Goal: Task Accomplishment & Management: Complete application form

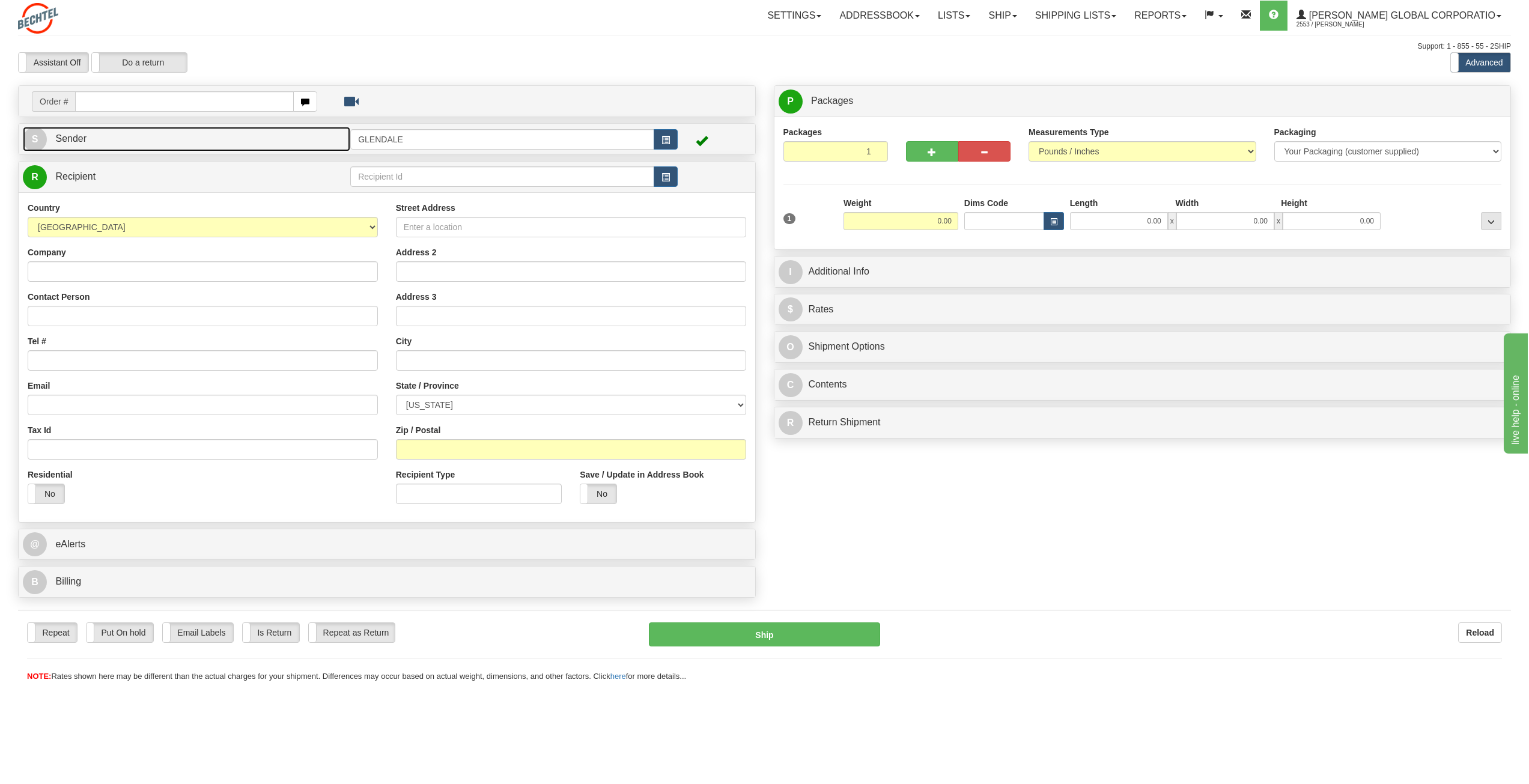
click at [79, 138] on span "Sender" at bounding box center [71, 138] width 31 height 10
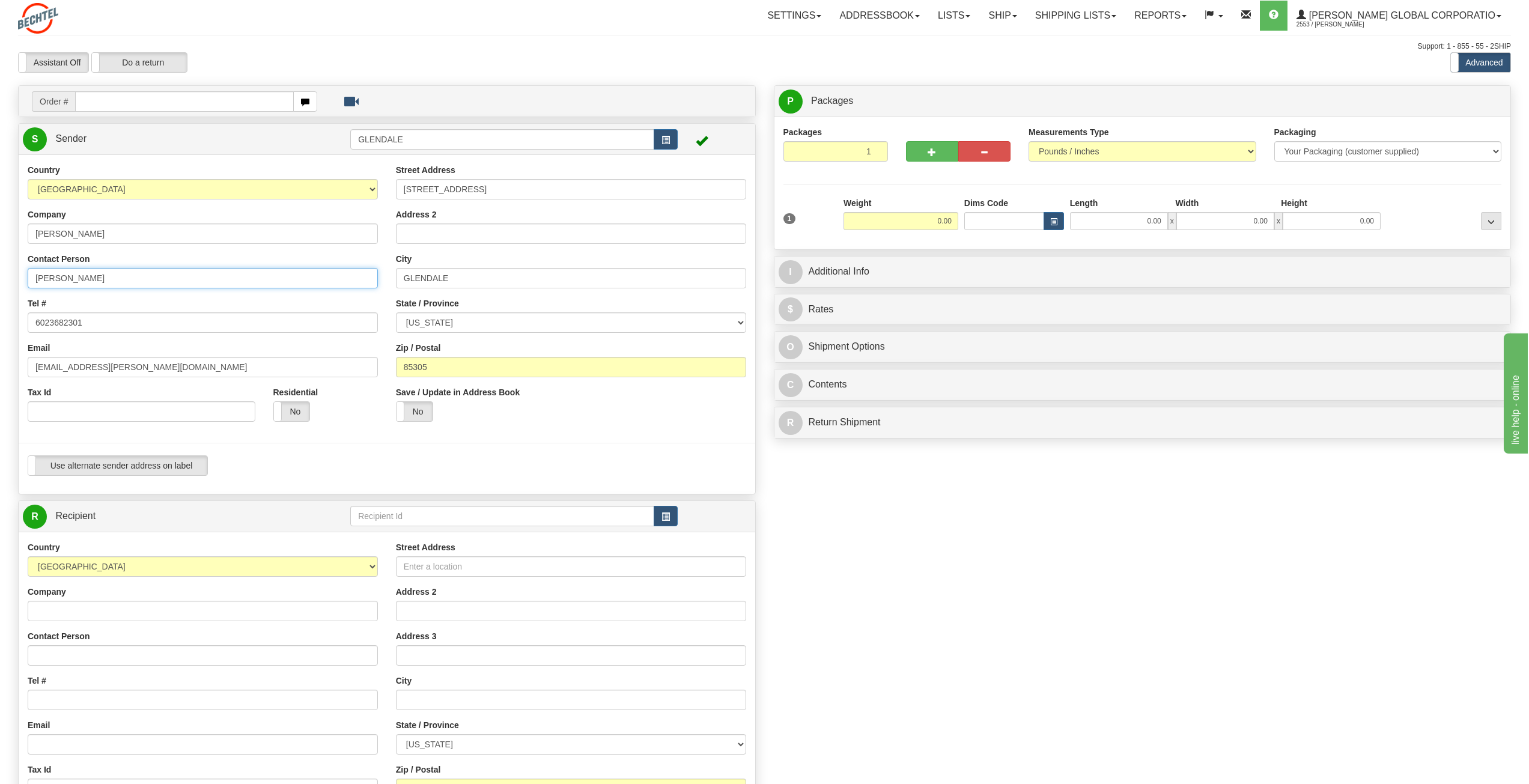
drag, startPoint x: 70, startPoint y: 277, endPoint x: 26, endPoint y: 277, distance: 44.0
click at [26, 277] on div "Country [GEOGRAPHIC_DATA] [GEOGRAPHIC_DATA] [GEOGRAPHIC_DATA] [GEOGRAPHIC_DATA]…" at bounding box center [202, 297] width 368 height 267
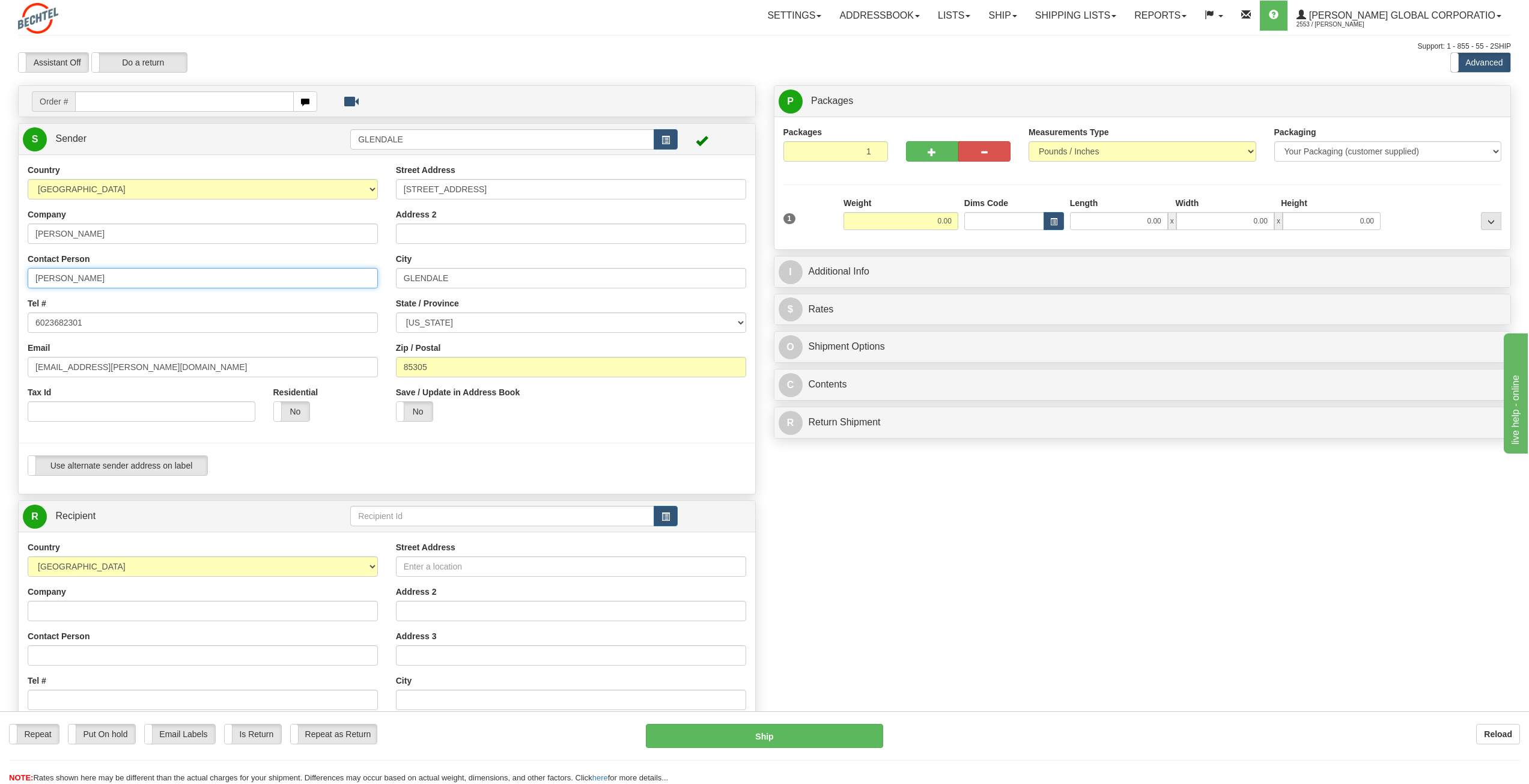
click at [138, 279] on input "[PERSON_NAME]" at bounding box center [203, 278] width 350 height 20
type input "[PERSON_NAME]/AP"
click at [69, 142] on span "Sender" at bounding box center [71, 138] width 31 height 10
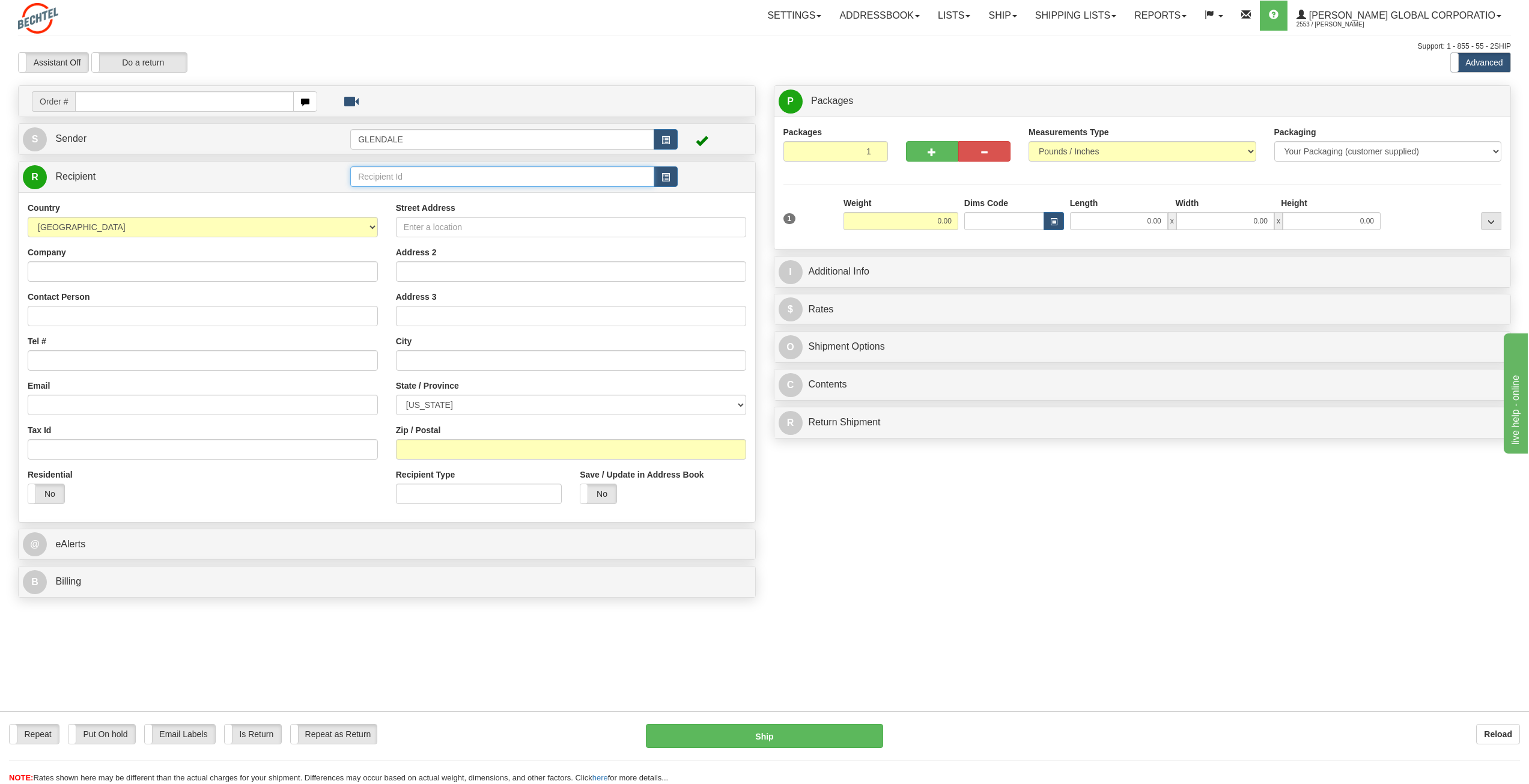
click at [444, 179] on input "text" at bounding box center [502, 176] width 304 height 20
click at [447, 178] on input "text" at bounding box center [502, 176] width 304 height 20
click at [432, 196] on div "[PERSON_NAME] LIMITED_CANADA" at bounding box center [500, 195] width 293 height 13
type input "[PERSON_NAME] LIMITED_CANADA"
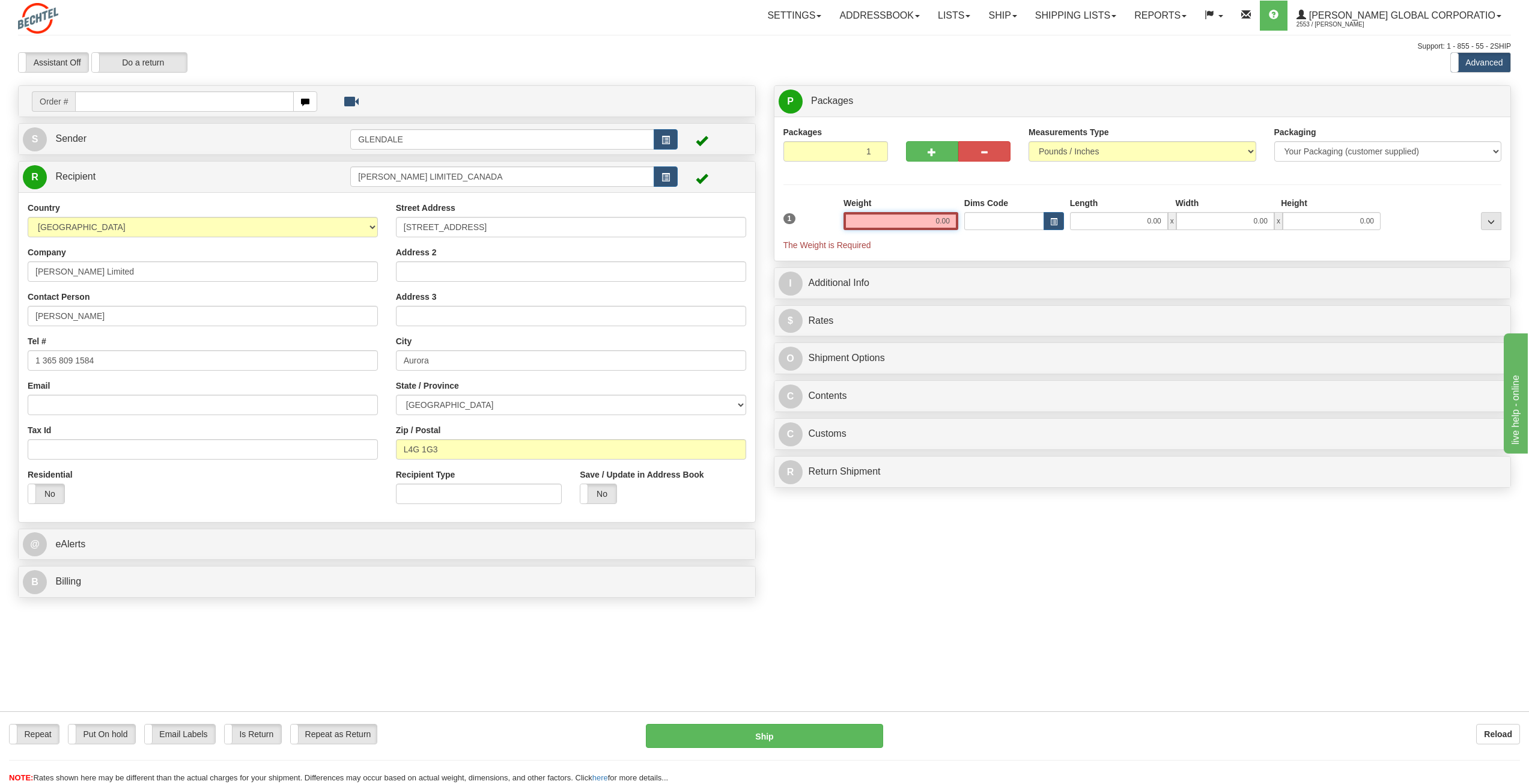
drag, startPoint x: 925, startPoint y: 223, endPoint x: 968, endPoint y: 221, distance: 43.0
click at [969, 221] on div "1 Weight 0.00 Dims Code 0.00" at bounding box center [1143, 223] width 725 height 54
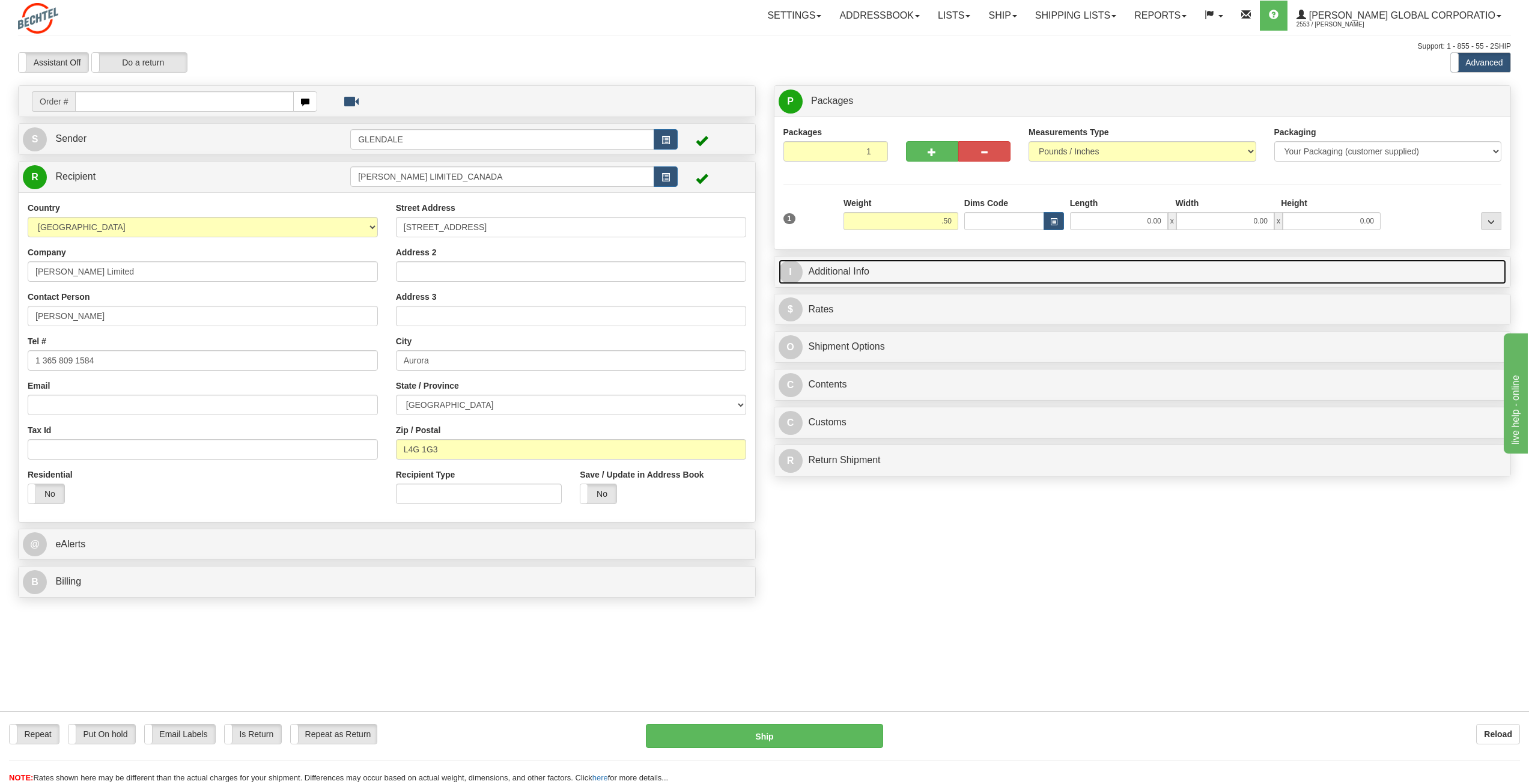
type input "0.50"
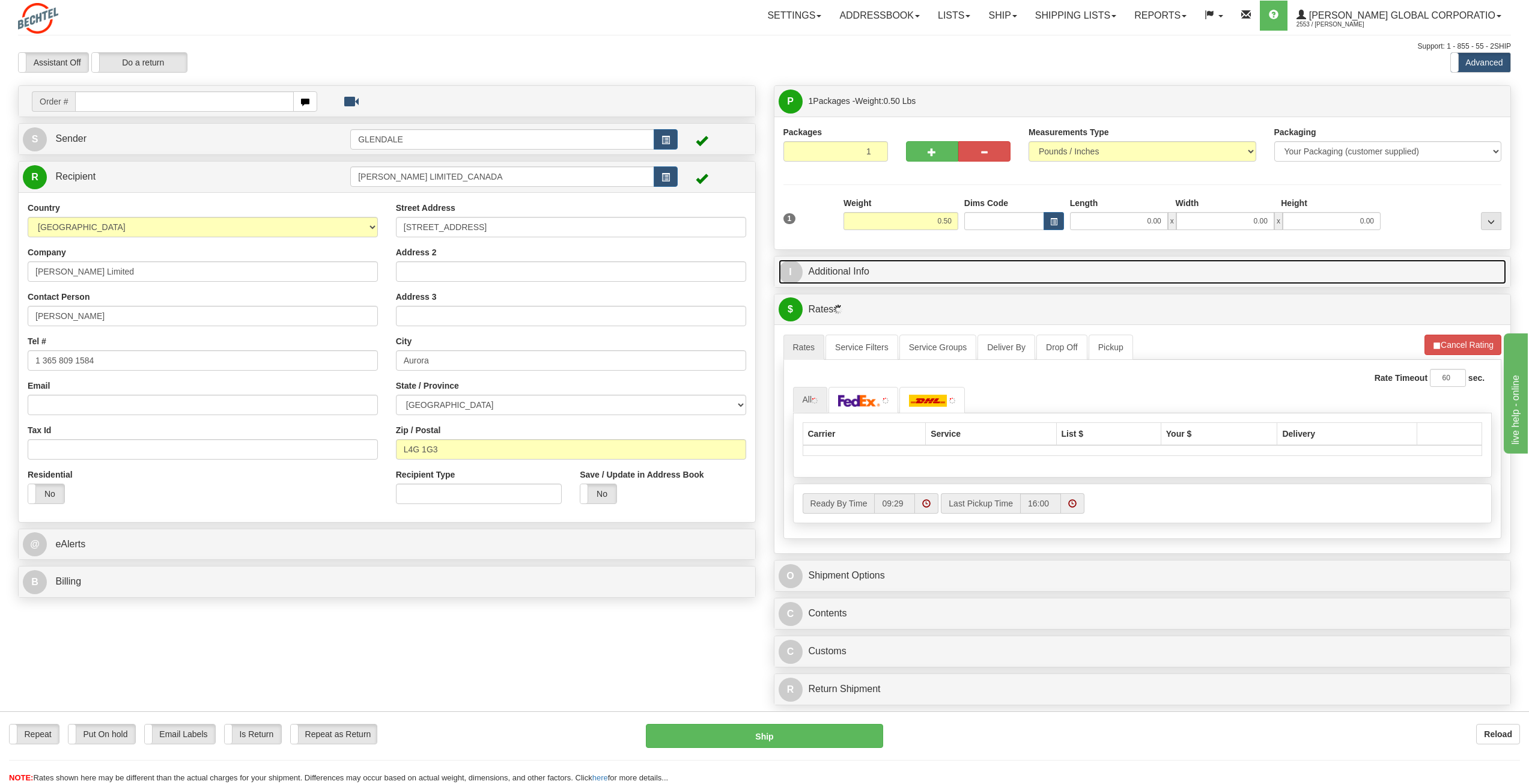
click at [838, 271] on link "I Additional Info" at bounding box center [1143, 272] width 728 height 25
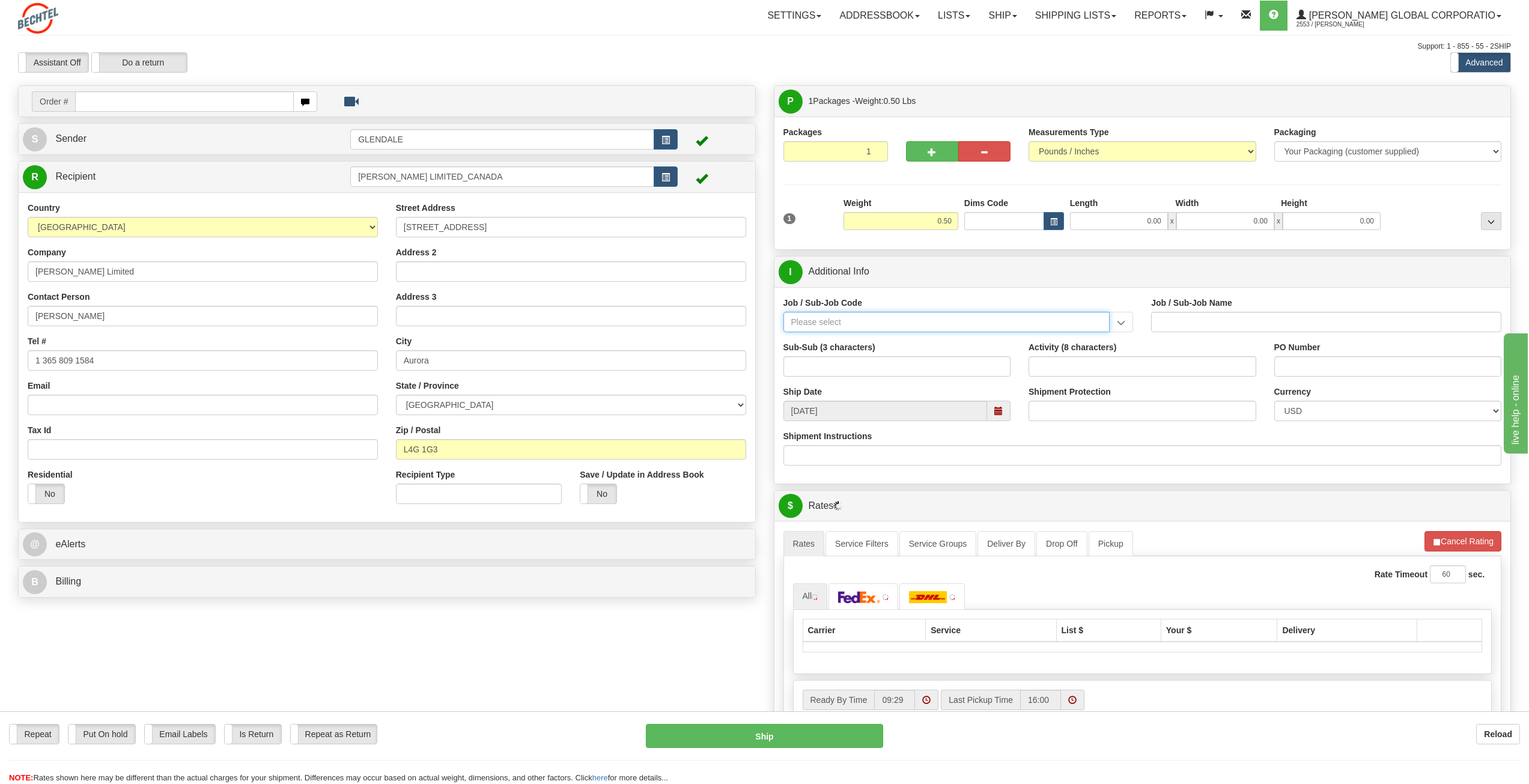
click at [901, 324] on input "Job / Sub-Job Code" at bounding box center [947, 322] width 327 height 20
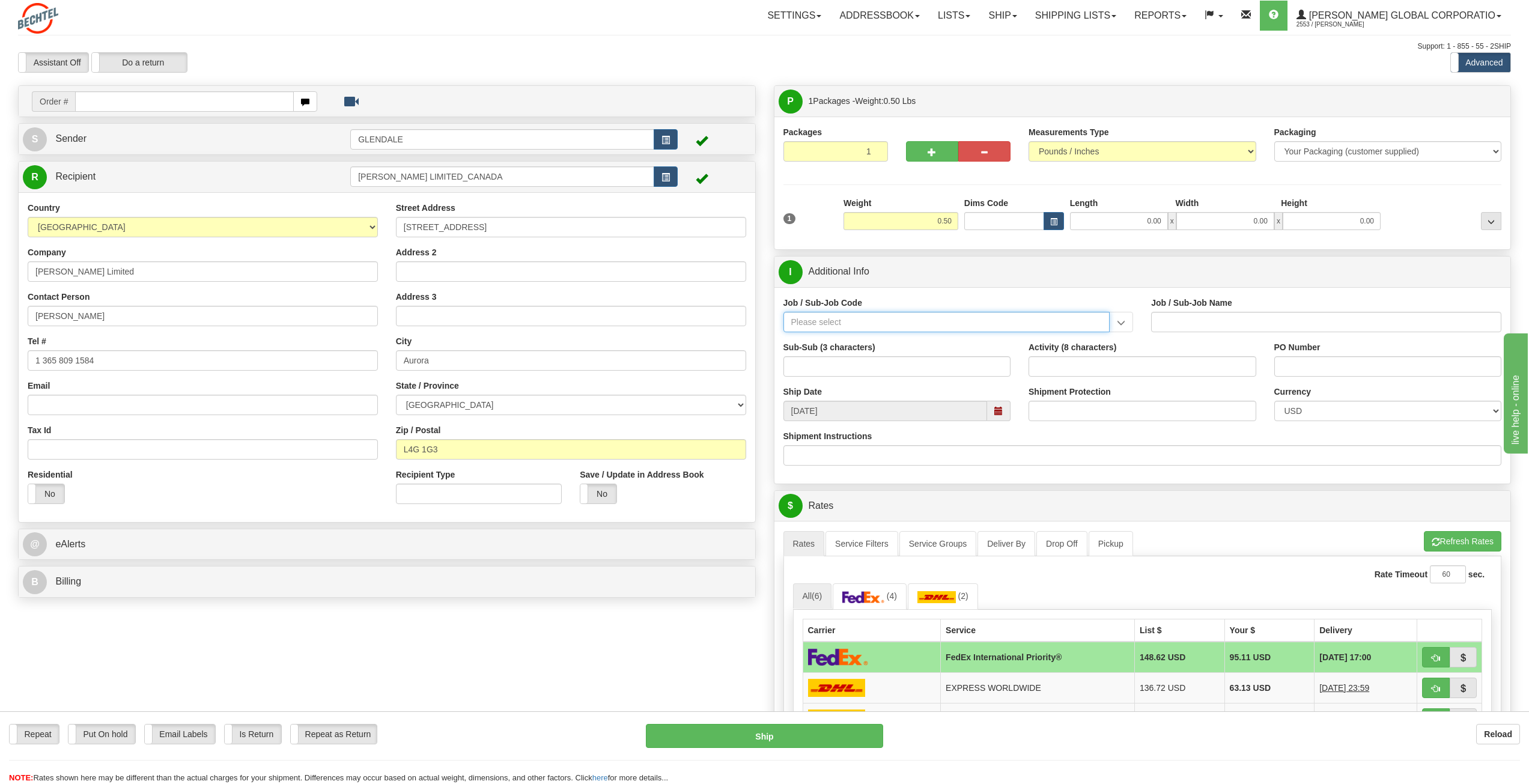
click at [899, 321] on input "Job / Sub-Job Code" at bounding box center [947, 322] width 327 height 20
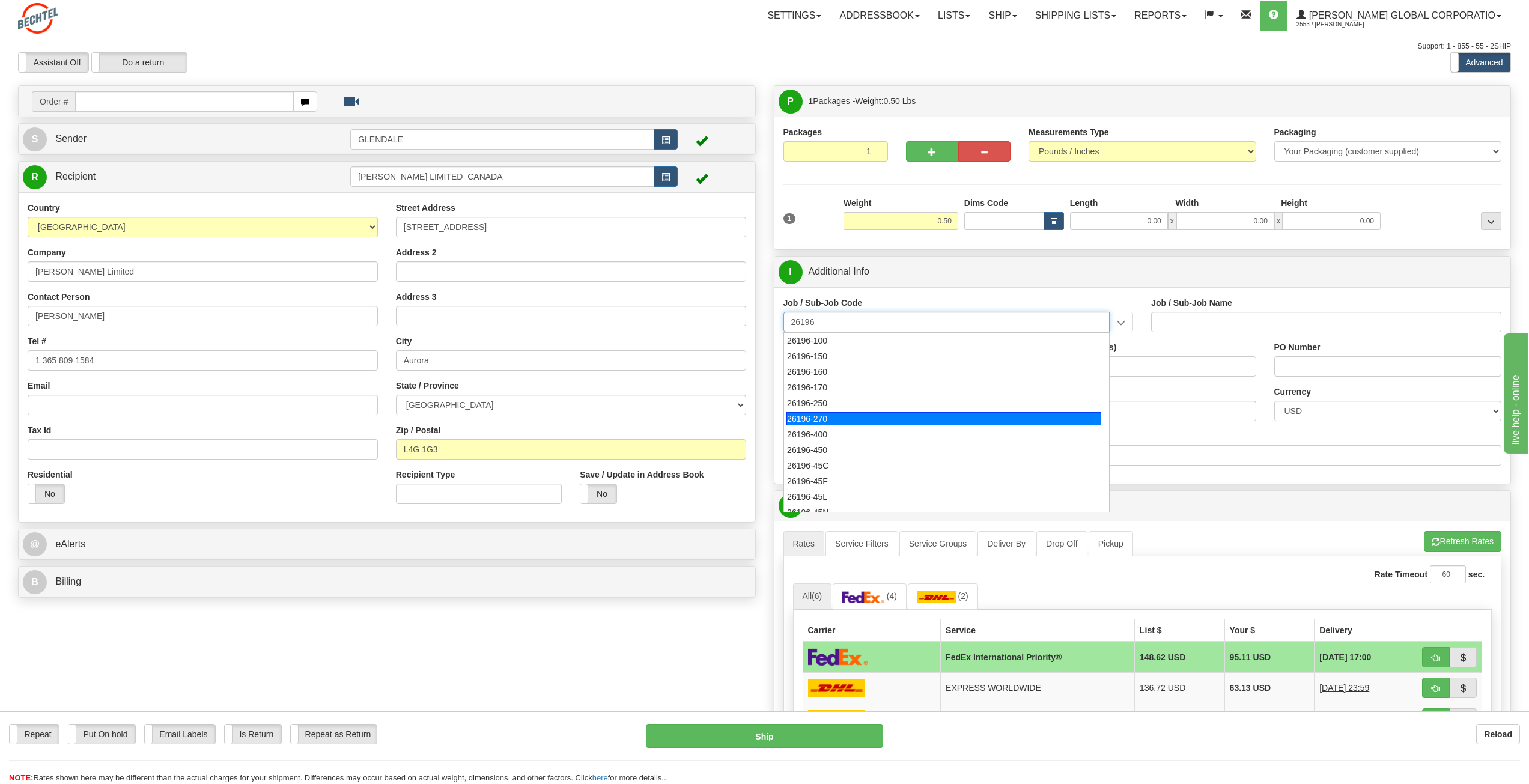
click at [835, 420] on div "26196-270" at bounding box center [944, 418] width 315 height 13
type input "26196-270"
type input "PORT [PERSON_NAME] LNG - FIELD SUBCONTRACTS"
type input "26196-270"
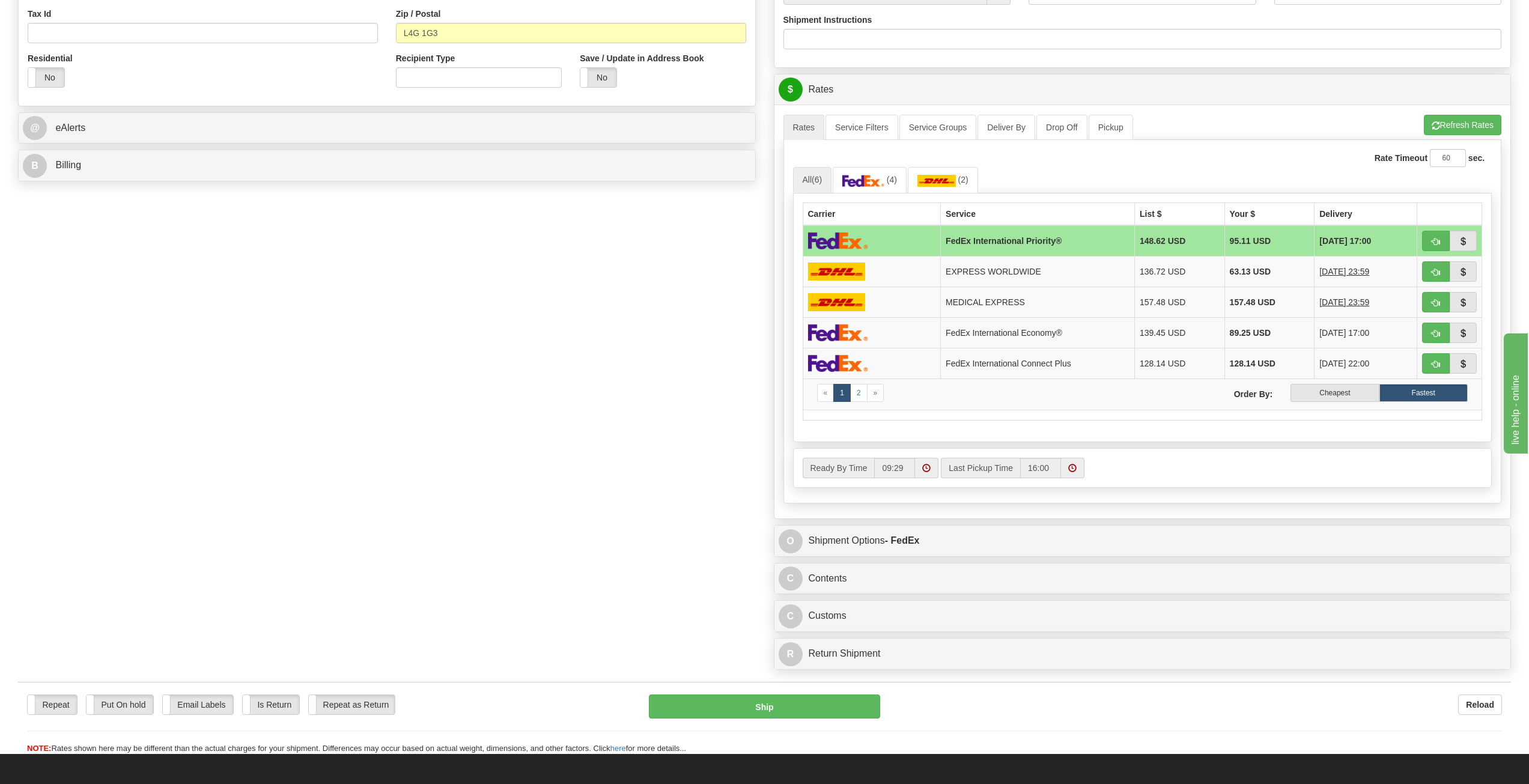
scroll to position [480, 0]
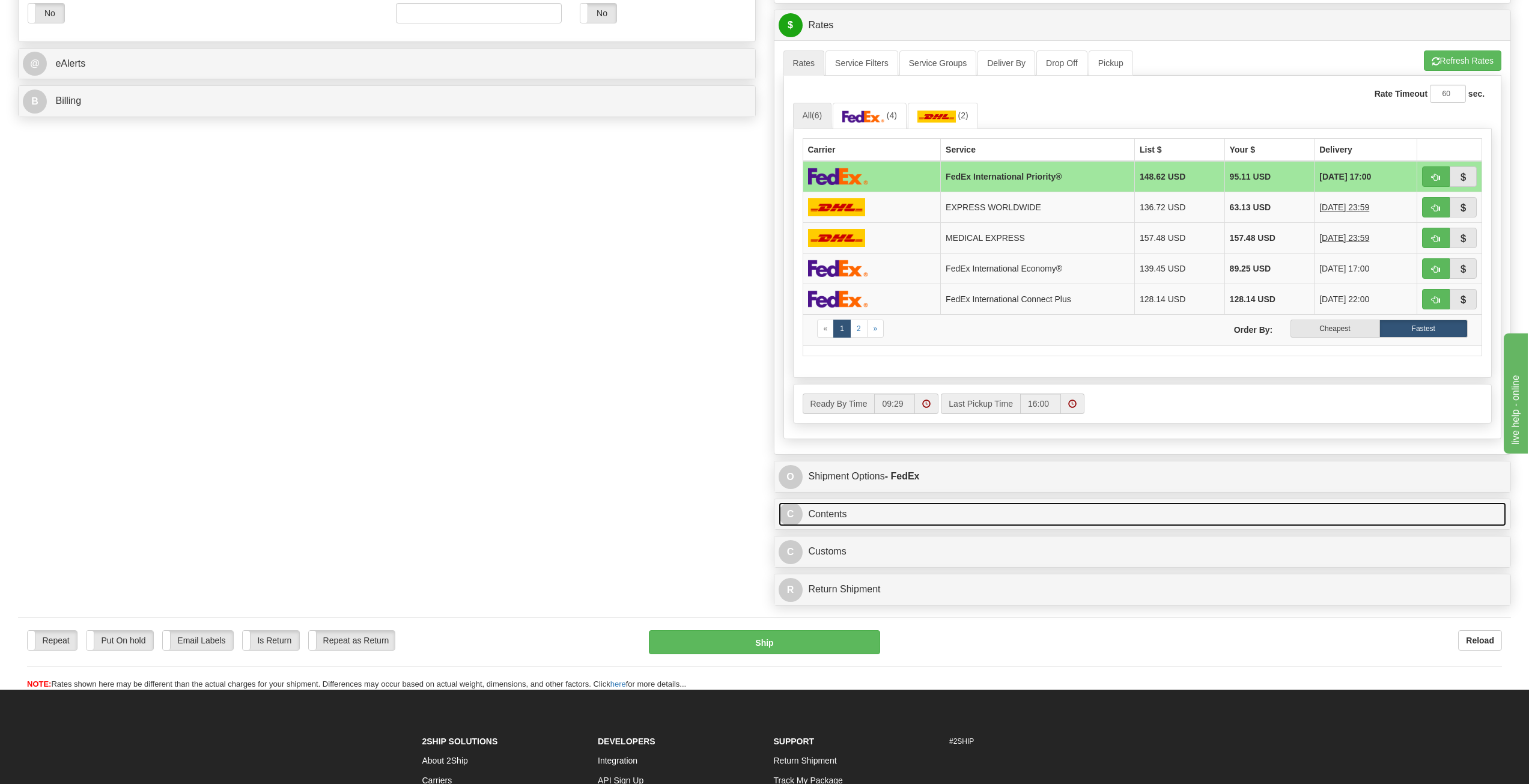
click at [819, 515] on link "C Contents" at bounding box center [1143, 515] width 728 height 25
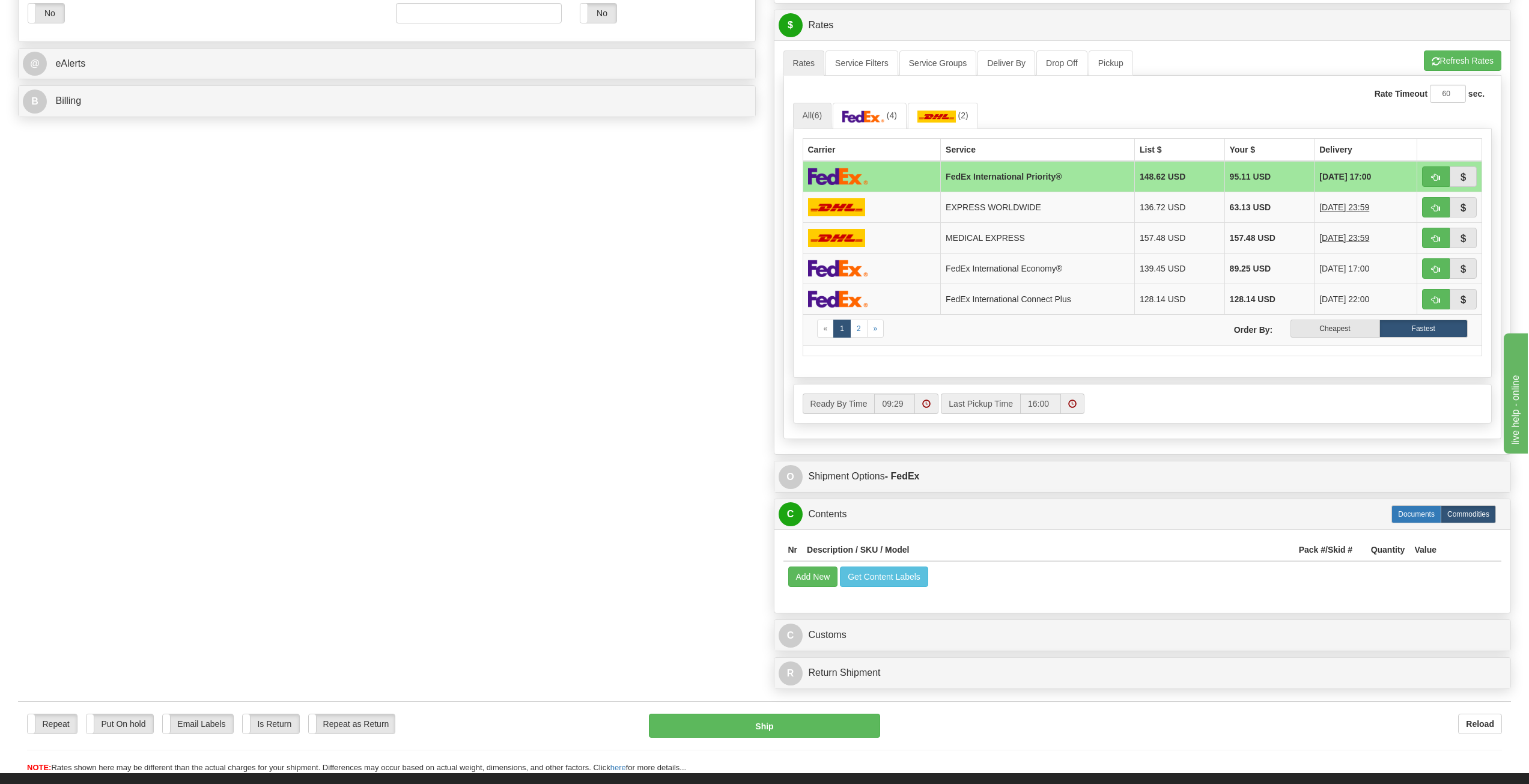
click at [1420, 516] on label "Documents" at bounding box center [1417, 514] width 50 height 18
radio input "true"
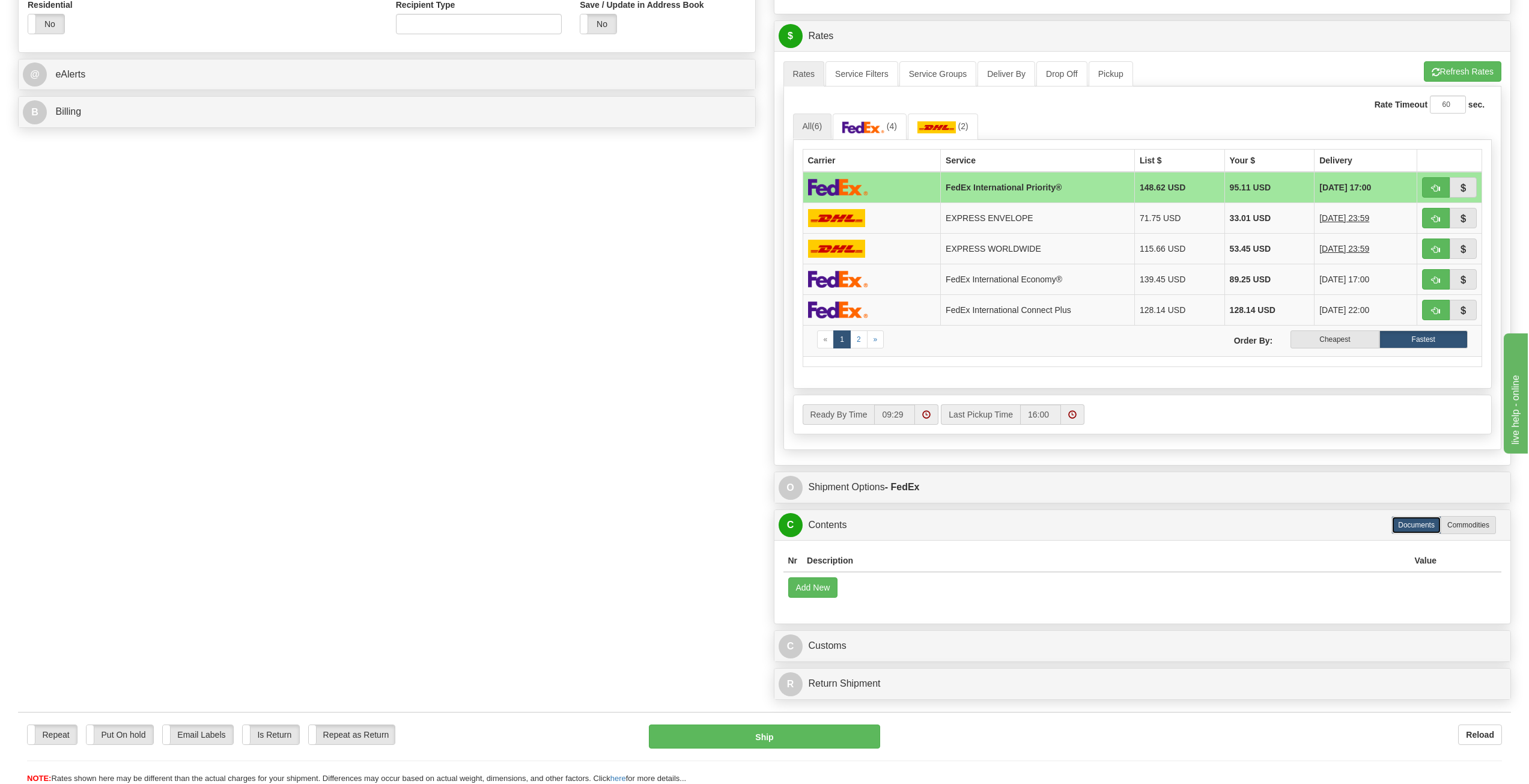
click at [822, 559] on th "Description" at bounding box center [1106, 561] width 607 height 22
click at [820, 589] on button "Add New" at bounding box center [813, 587] width 50 height 20
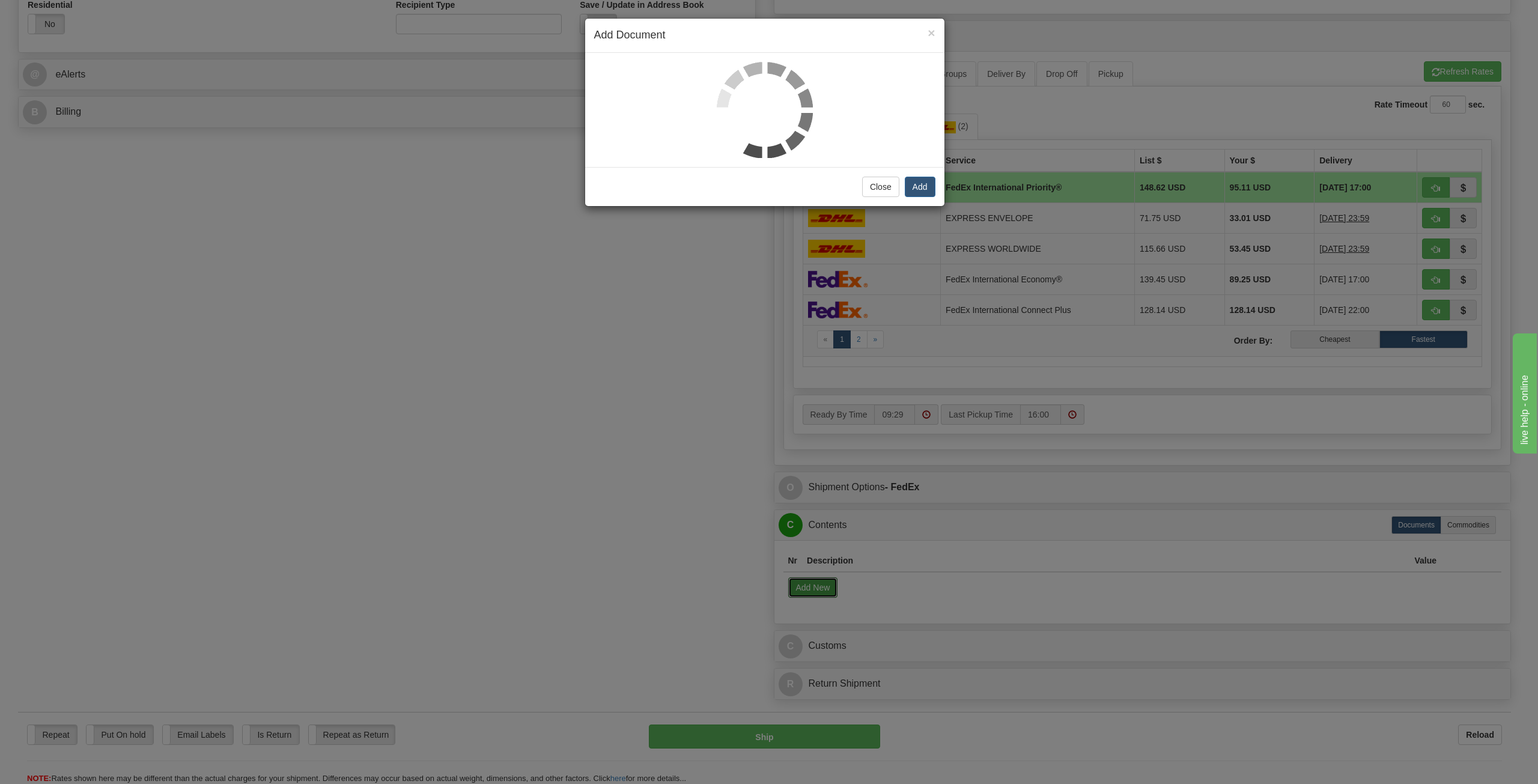
select select "US"
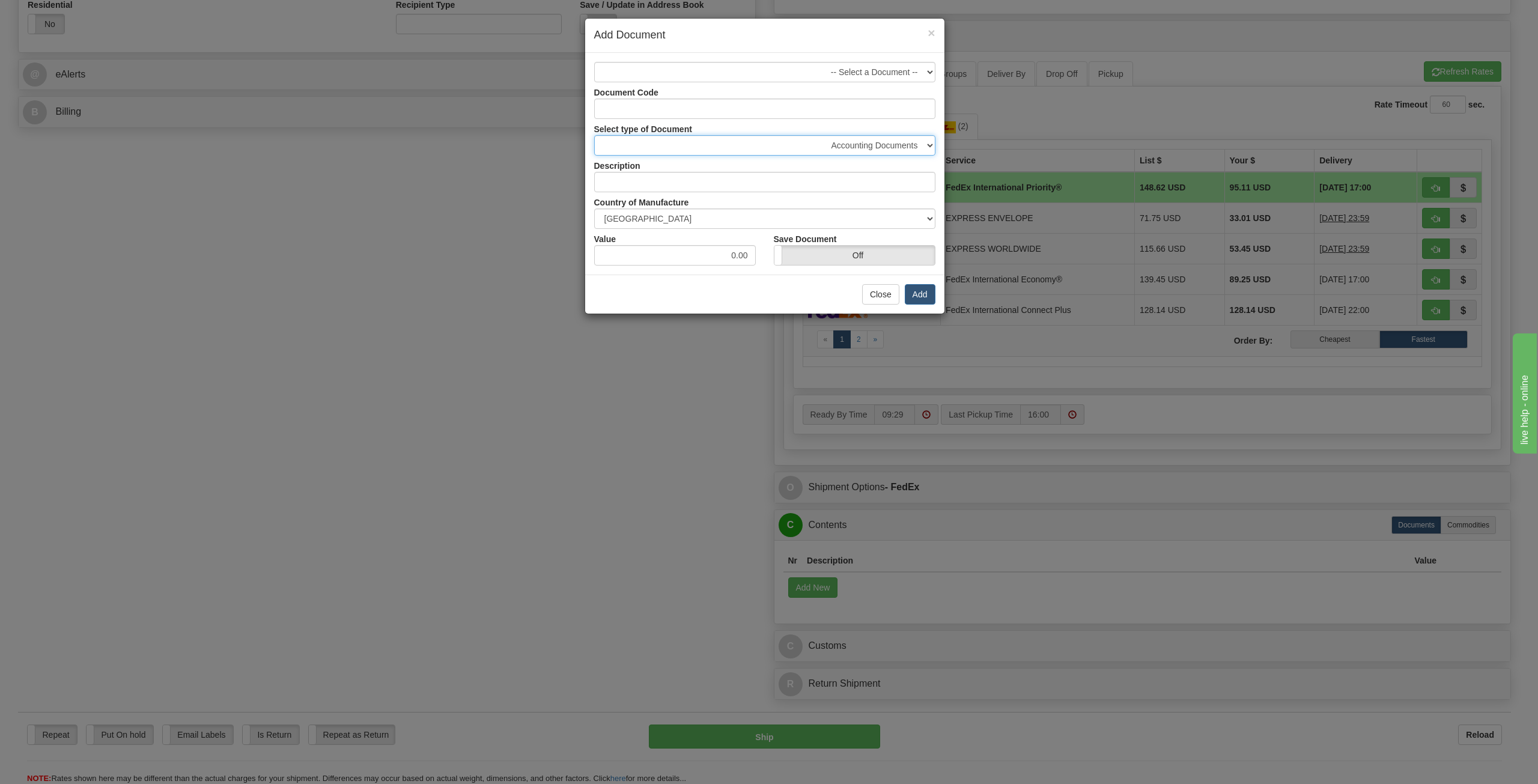
click at [930, 148] on select "Accounting Documents Analysis Reports Applications (Completed) Bank Statements …" at bounding box center [765, 145] width 342 height 20
select select "10"
click at [594, 135] on select "Accounting Documents Analysis Reports Applications (Completed) Bank Statements …" at bounding box center [765, 145] width 342 height 20
type input "Checks (Completed)"
drag, startPoint x: 731, startPoint y: 256, endPoint x: 761, endPoint y: 253, distance: 30.1
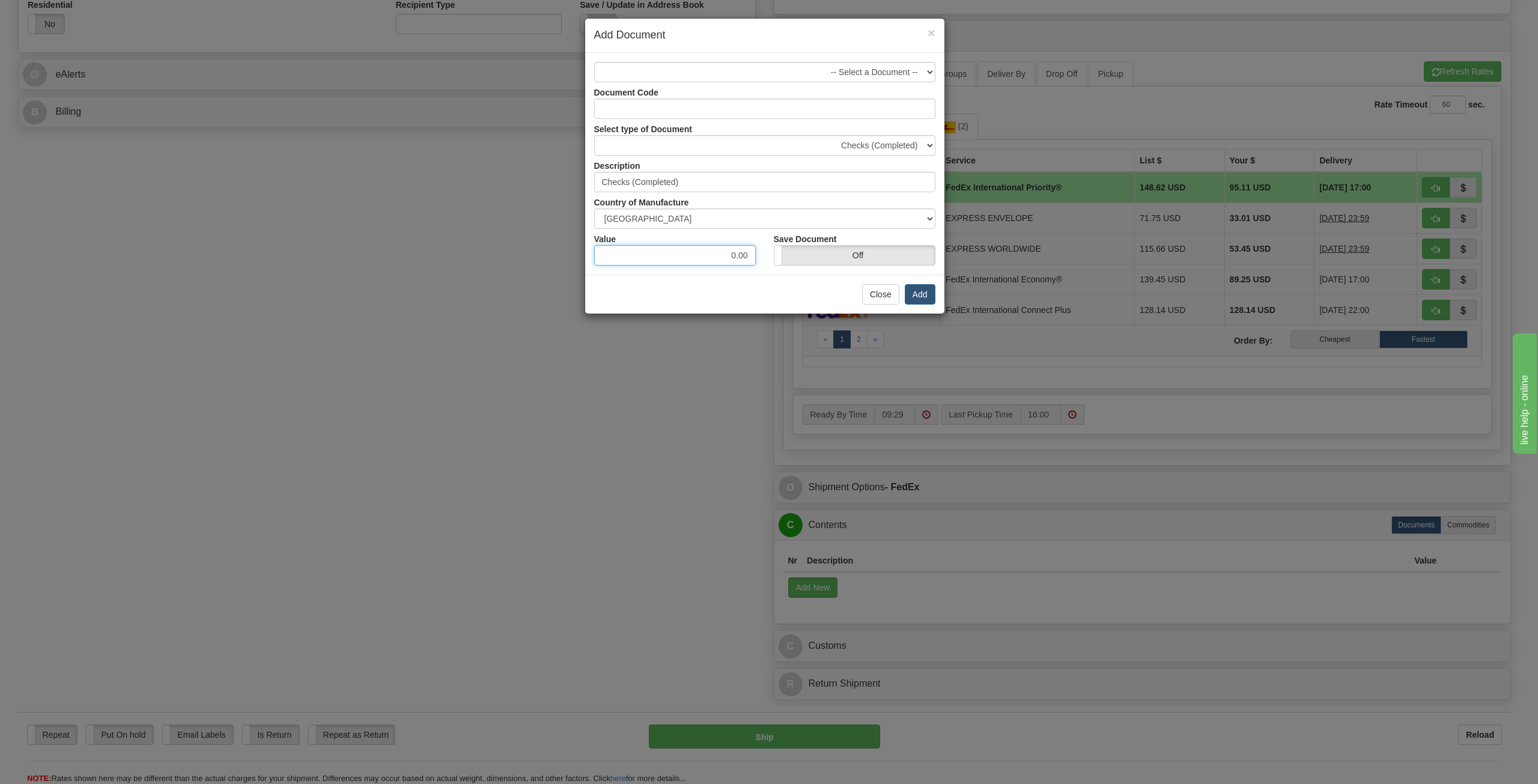
click at [761, 253] on div "Value 0.00" at bounding box center [674, 247] width 179 height 37
type input "1.00"
click at [925, 292] on button "Add" at bounding box center [920, 294] width 30 height 20
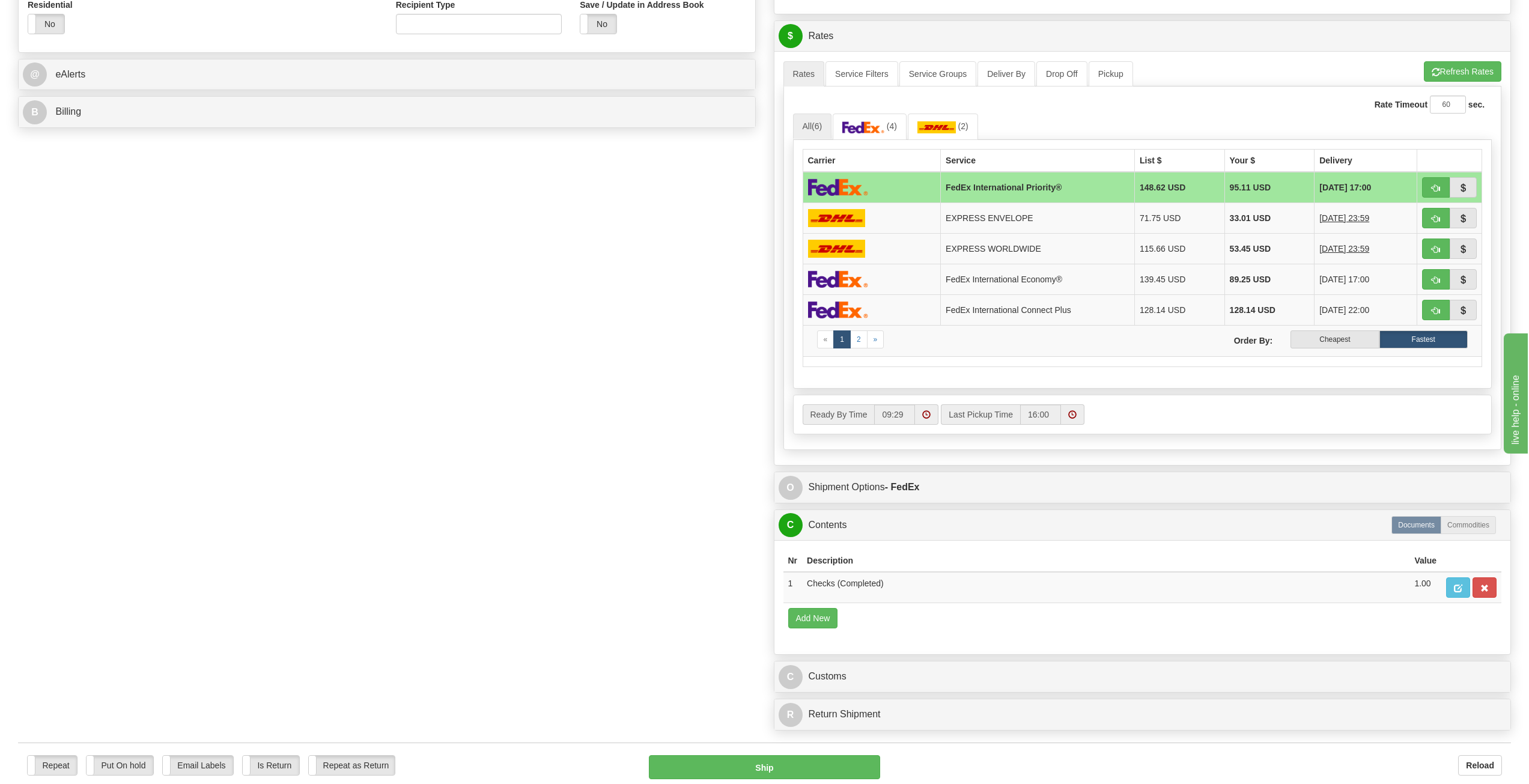
click at [961, 189] on td "FedEx International Priority®" at bounding box center [1038, 187] width 194 height 31
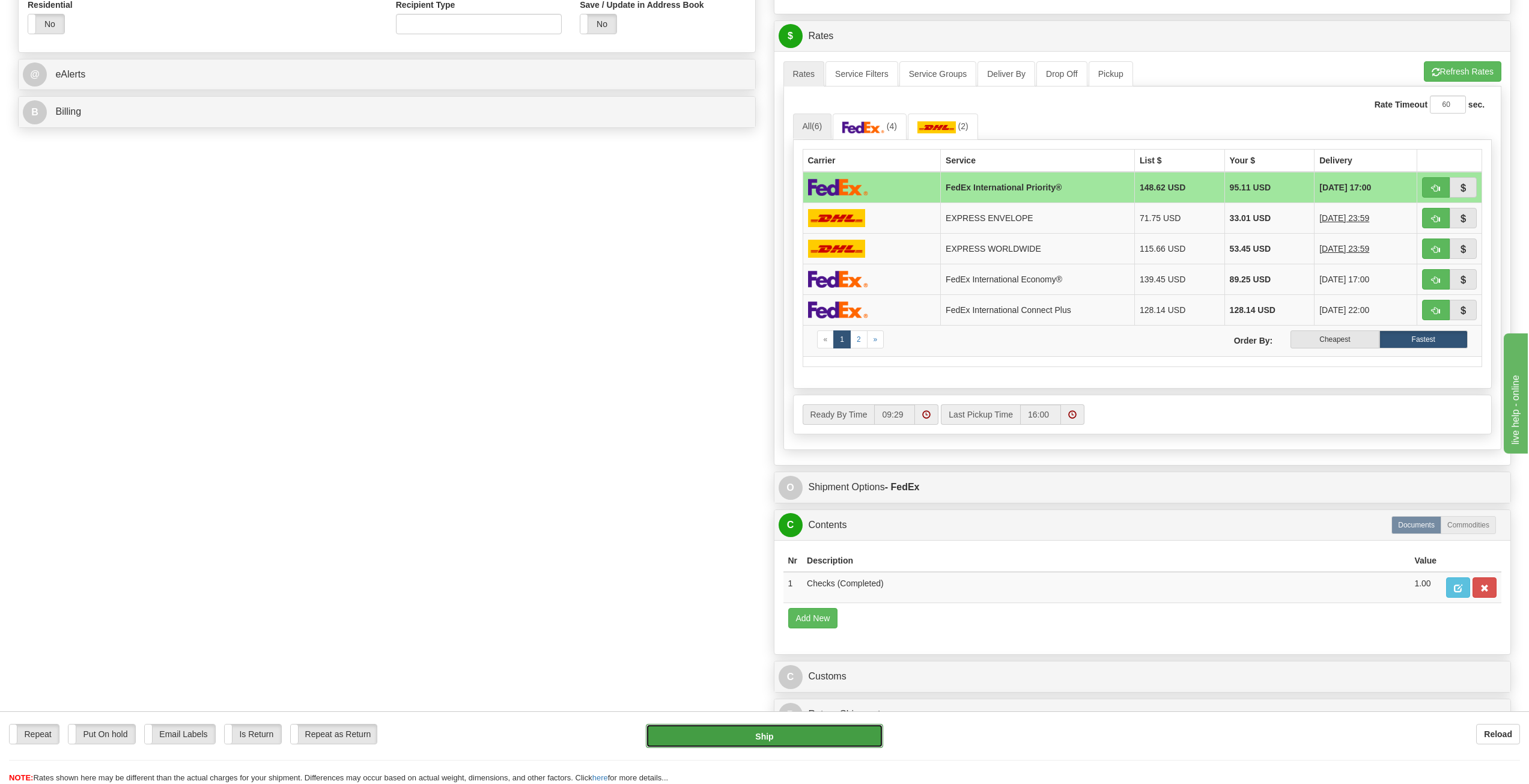
click at [764, 736] on button "Ship" at bounding box center [764, 736] width 237 height 24
type input "01"
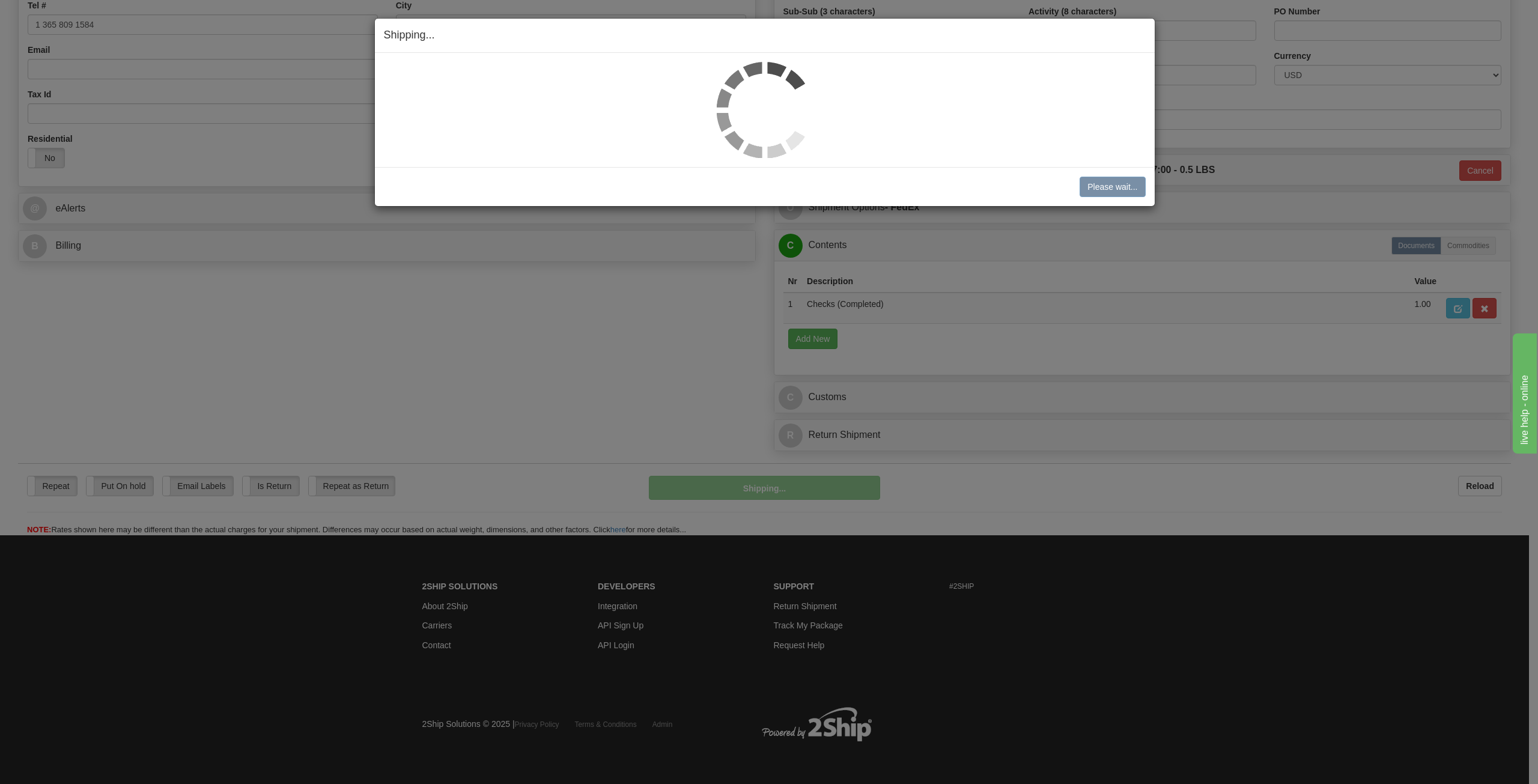
scroll to position [336, 0]
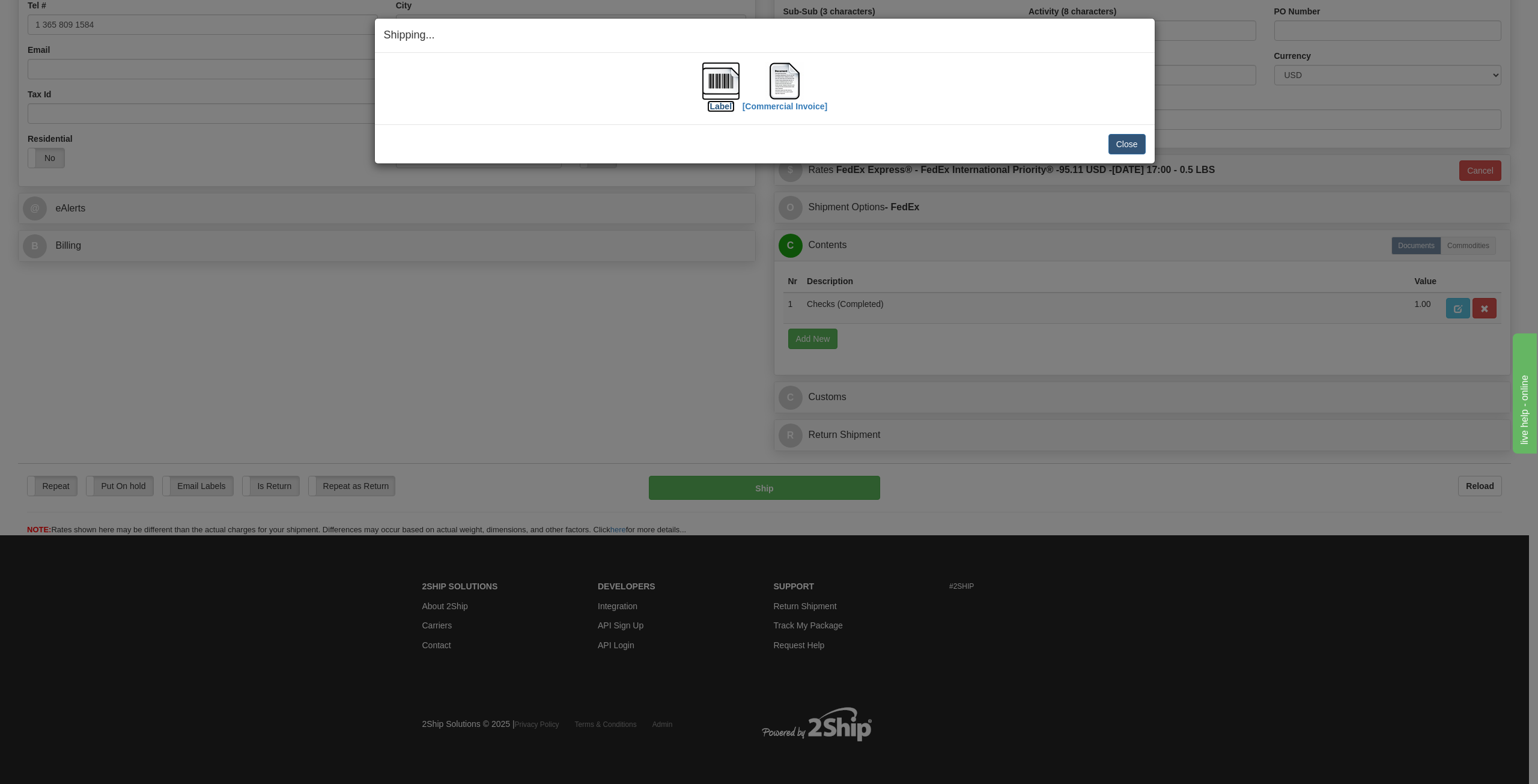
click at [726, 77] on img at bounding box center [721, 81] width 38 height 38
click at [777, 73] on img at bounding box center [785, 81] width 38 height 38
